Goal: Navigation & Orientation: Find specific page/section

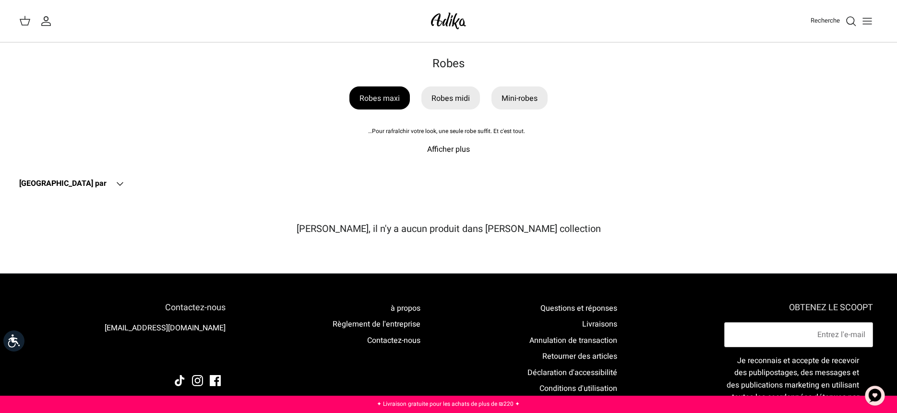
click at [381, 101] on font "Robes maxi" at bounding box center [379, 98] width 40 height 12
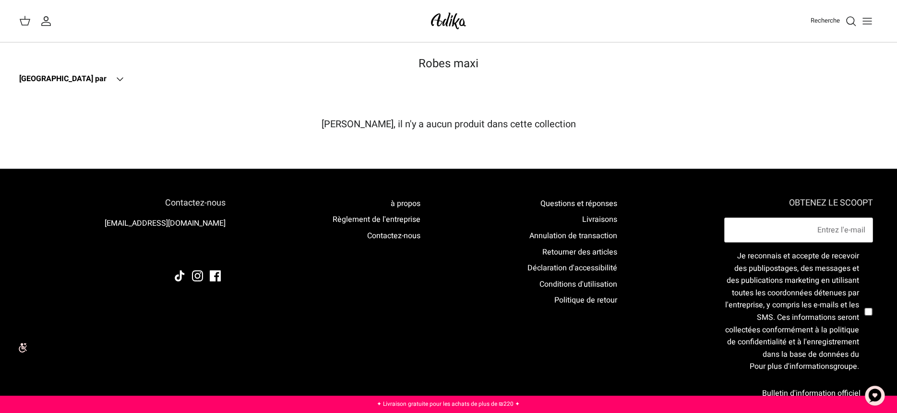
click at [114, 76] on icon "Down" at bounding box center [120, 79] width 12 height 12
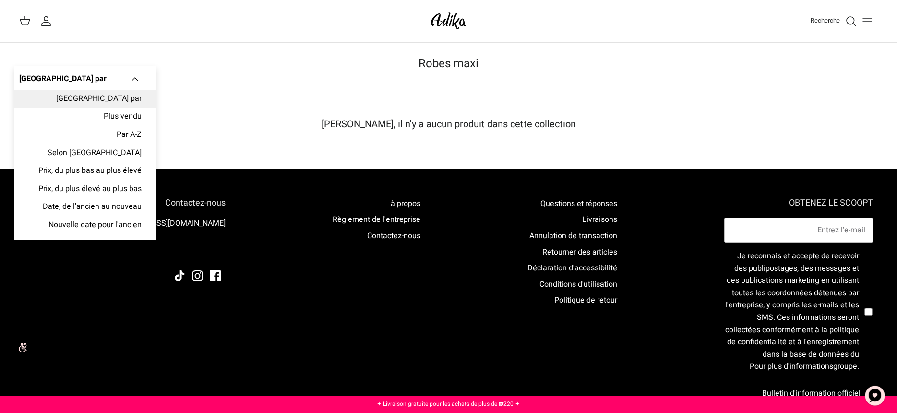
click at [262, 86] on div "Trier par Down Trier par Trier par Plus vendu Par A-Z Selon Tel Aviv Prix, du p…" at bounding box center [233, 79] width 429 height 21
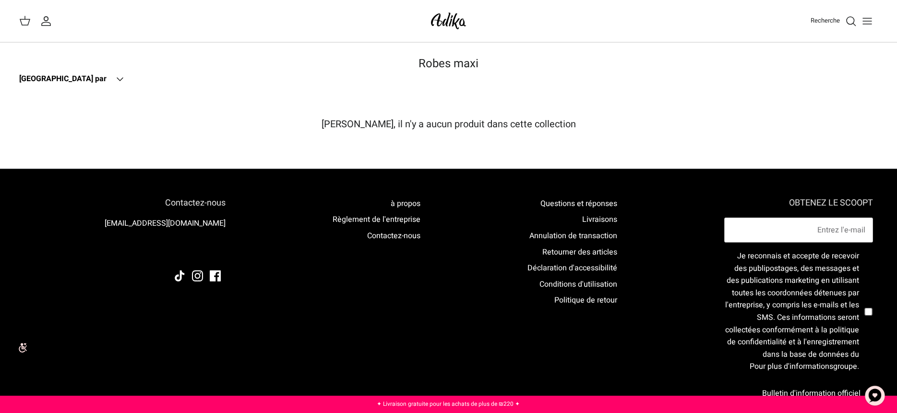
click at [868, 22] on icon "Basculer le menu" at bounding box center [867, 21] width 12 height 12
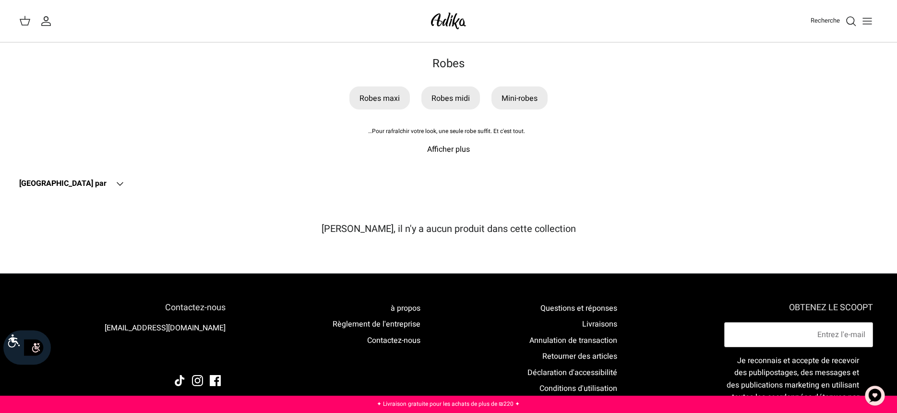
click at [439, 150] on font "Afficher plus" at bounding box center [448, 149] width 43 height 12
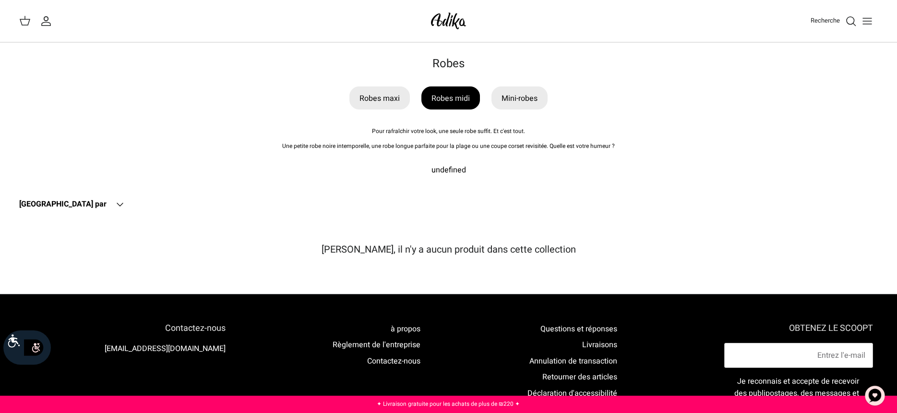
click at [454, 101] on font "Robes midi" at bounding box center [450, 98] width 38 height 12
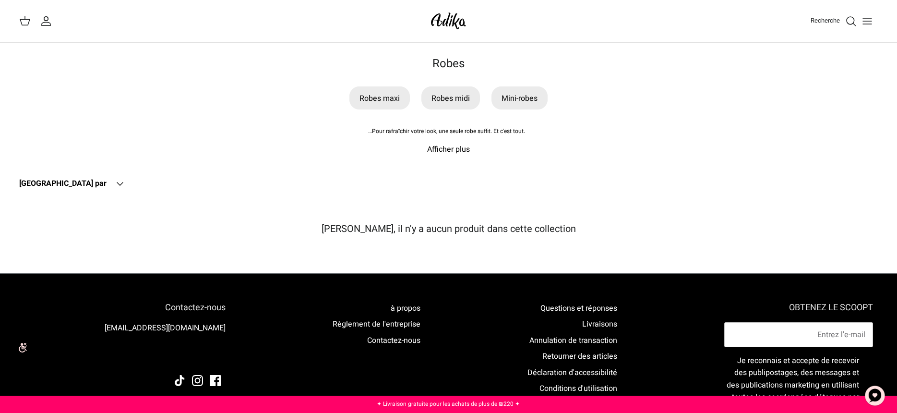
click at [870, 15] on icon "Basculer le menu" at bounding box center [867, 21] width 12 height 12
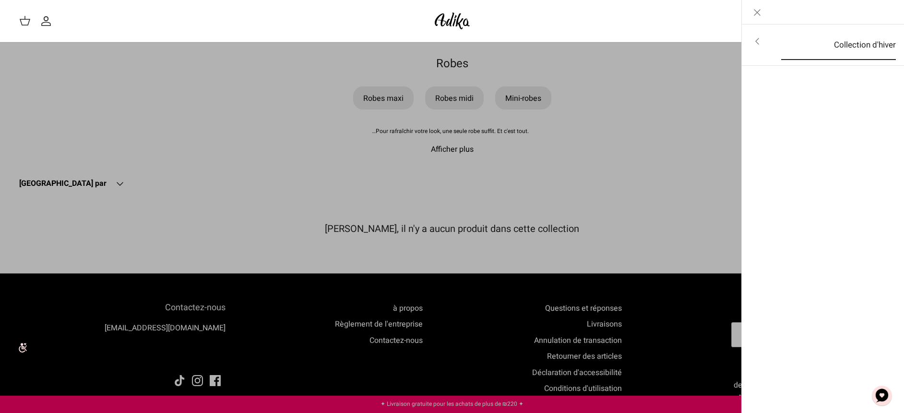
click at [859, 44] on font "Collection d'hiver" at bounding box center [865, 45] width 62 height 12
click at [859, 44] on font "Pour tous les articles" at bounding box center [851, 42] width 77 height 12
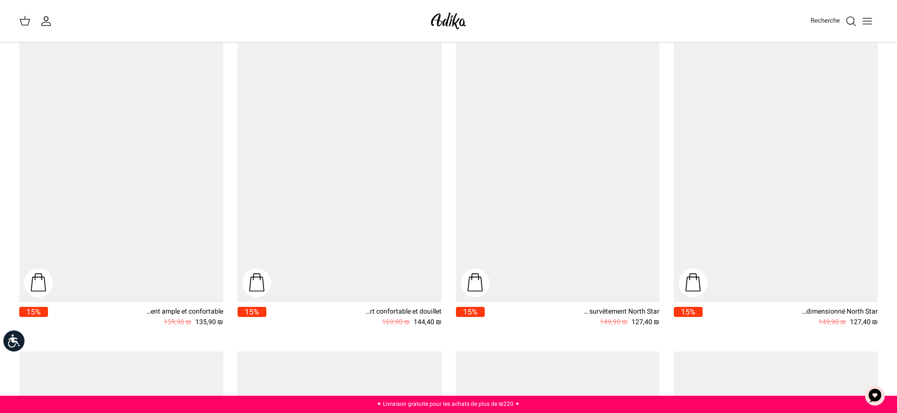
scroll to position [768, 0]
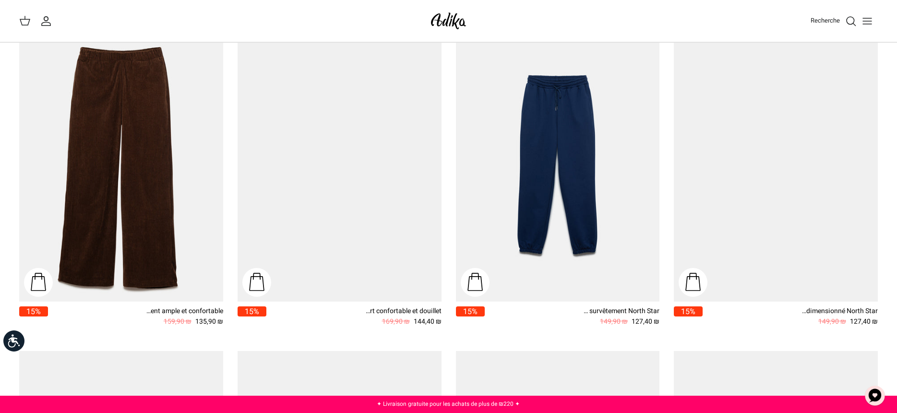
click at [865, 20] on icon "Basculer le menu" at bounding box center [867, 21] width 12 height 12
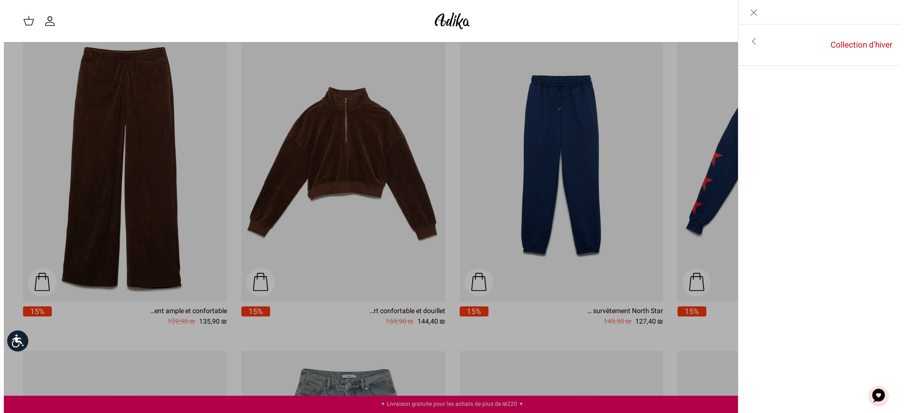
scroll to position [772, 0]
